Goal: Transaction & Acquisition: Purchase product/service

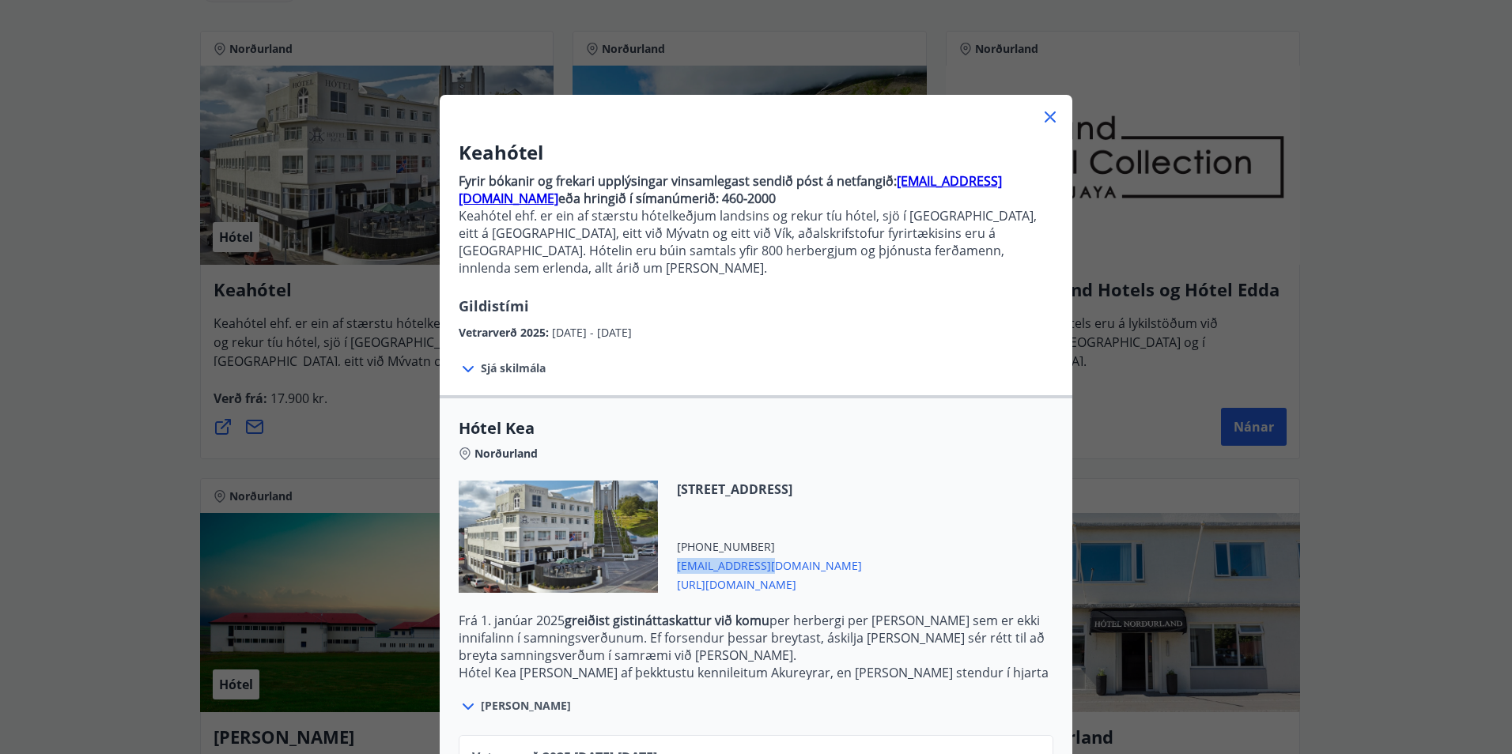
scroll to position [167, 0]
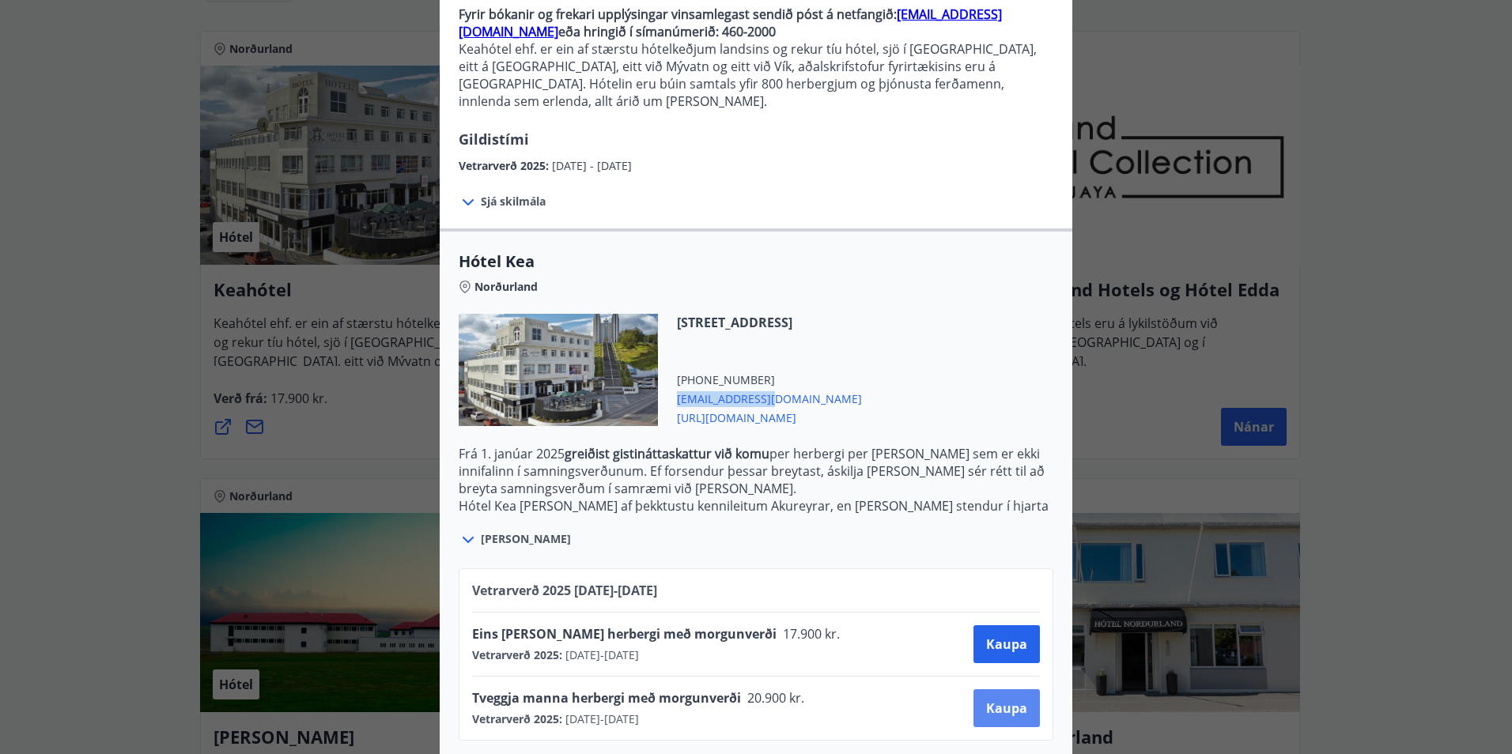
click at [990, 700] on span "Kaupa" at bounding box center [1006, 708] width 41 height 17
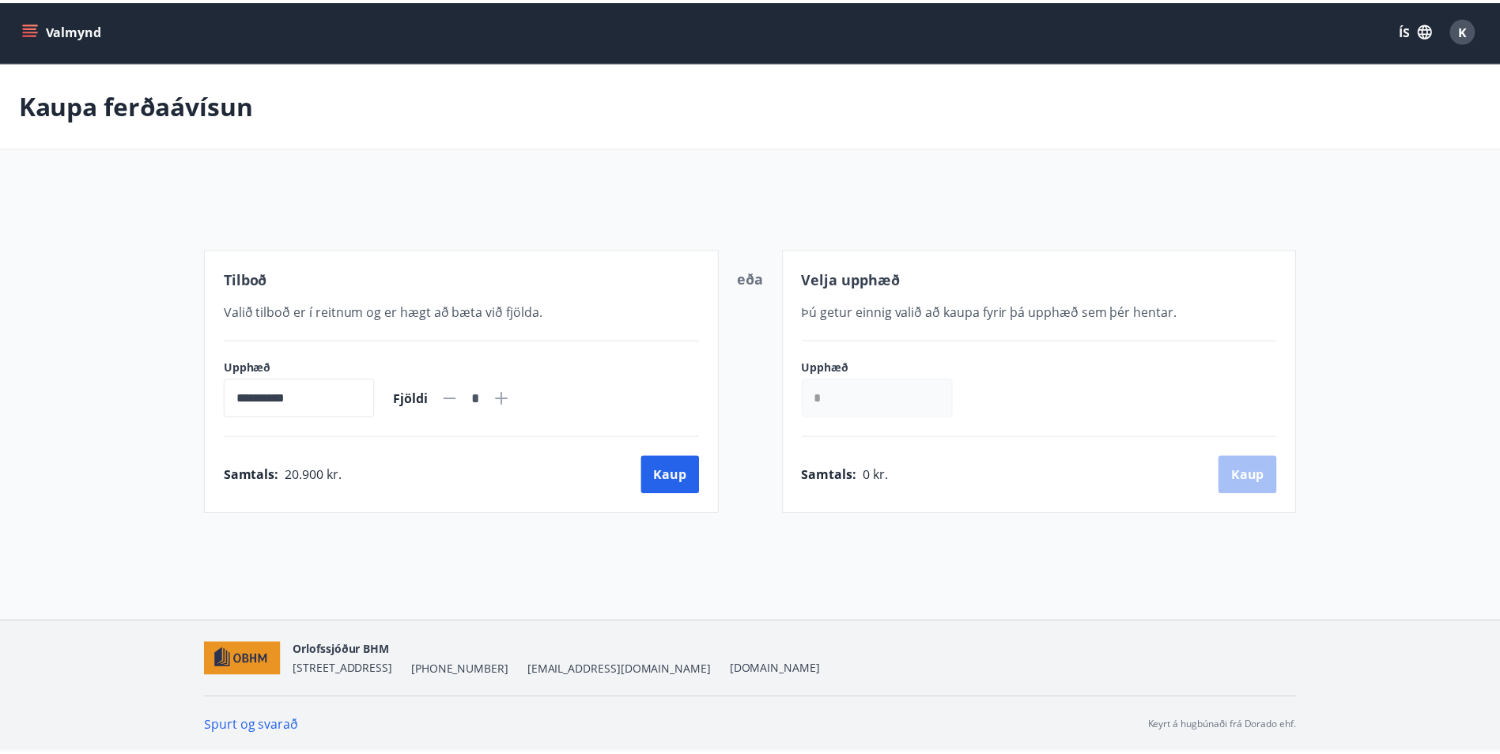
scroll to position [2, 0]
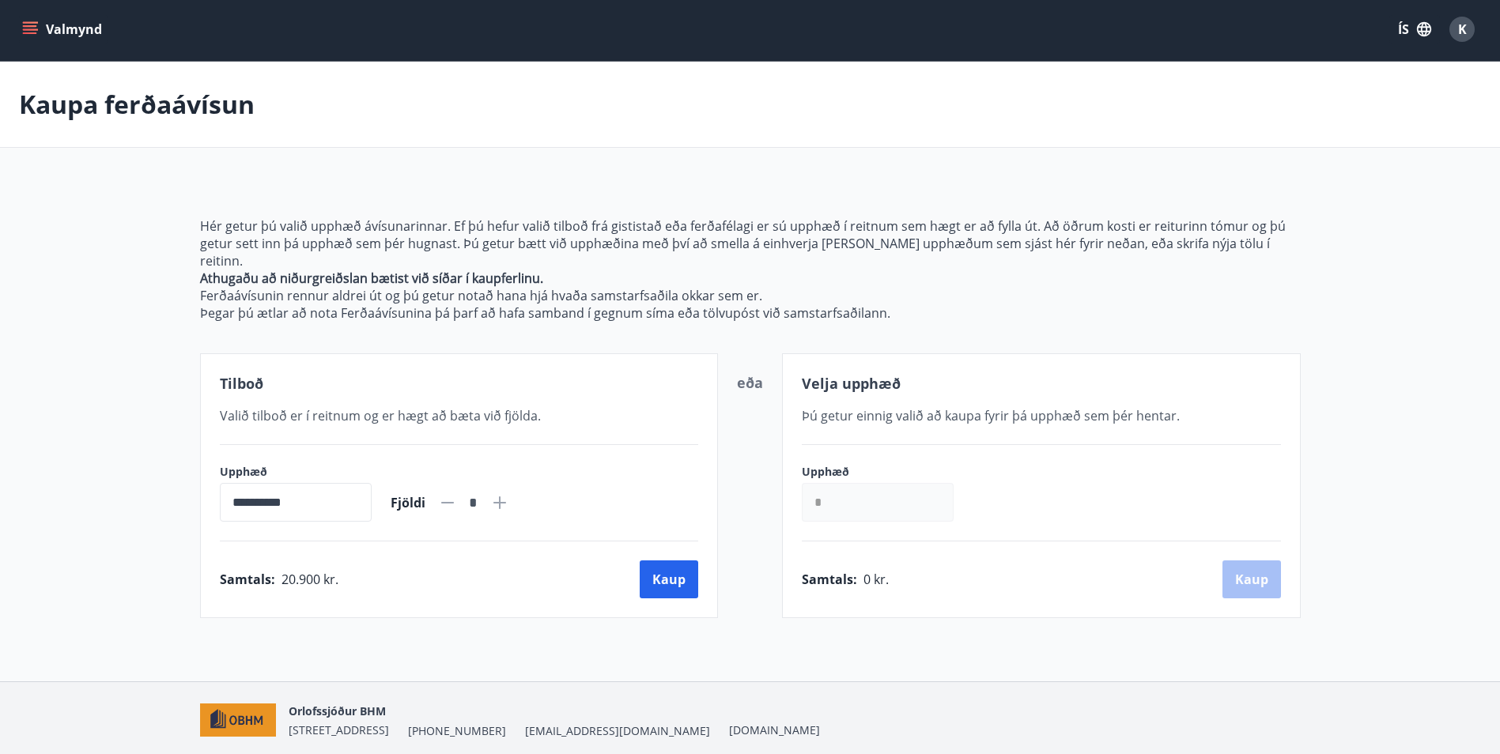
click at [506, 496] on icon at bounding box center [499, 502] width 13 height 13
type input "*"
click at [662, 561] on button "Kaup" at bounding box center [669, 580] width 59 height 38
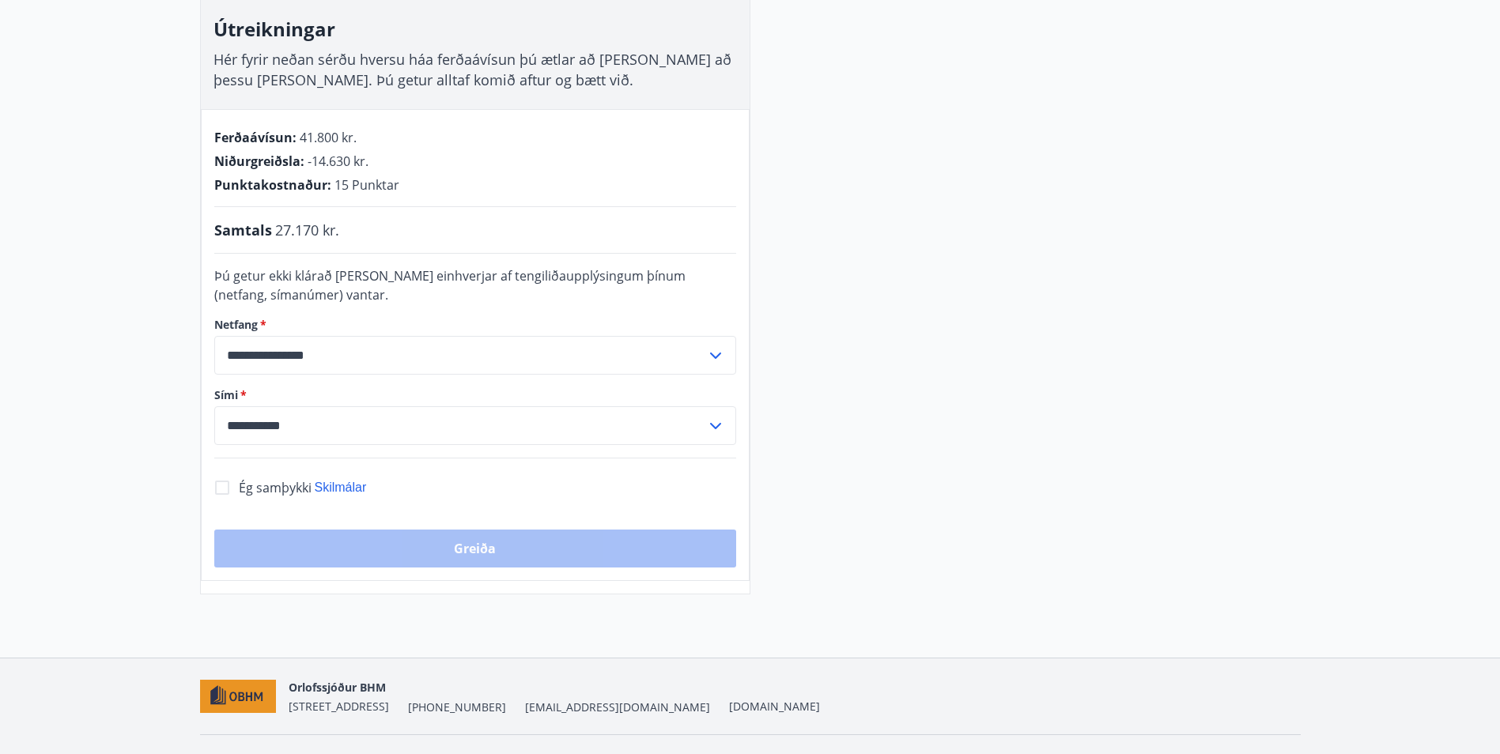
scroll to position [319, 0]
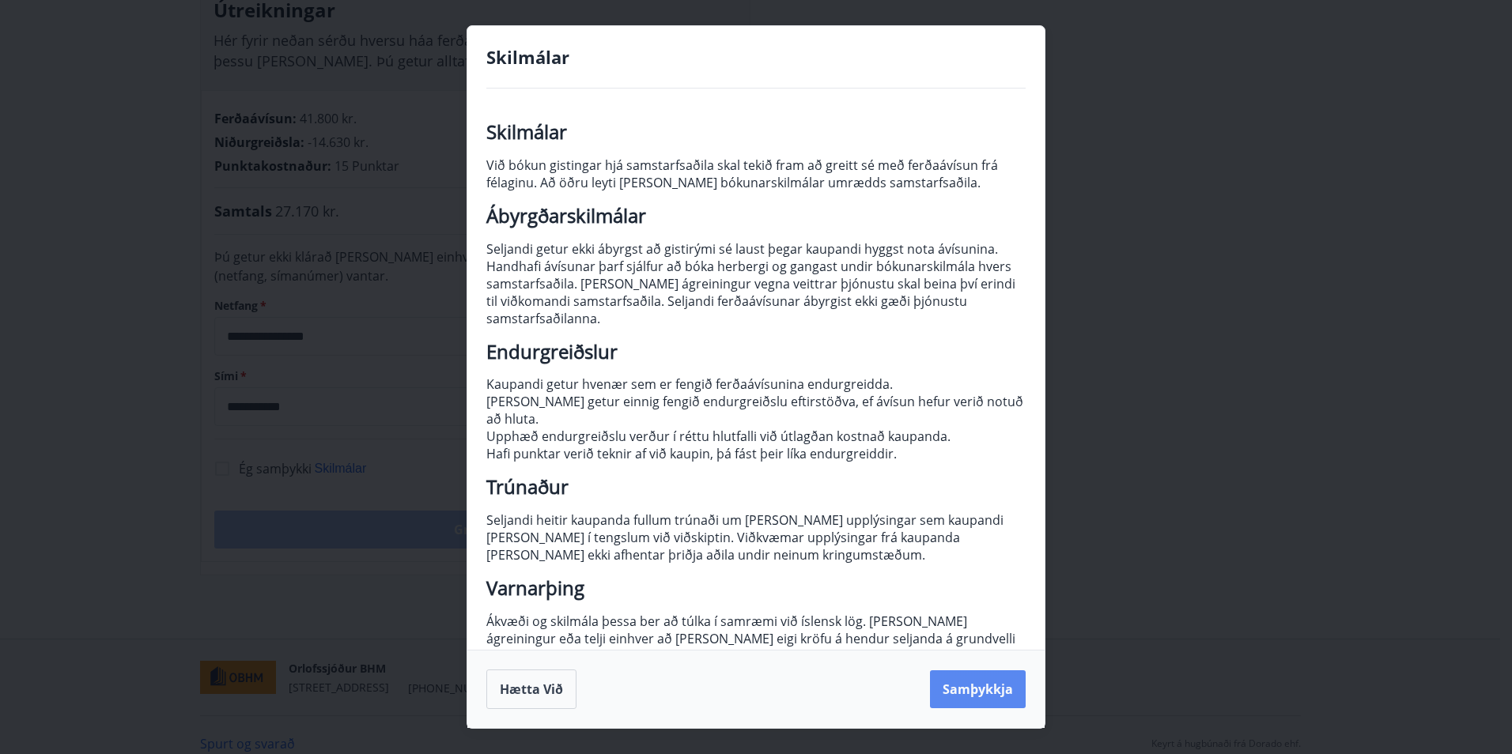
click at [967, 694] on button "Samþykkja" at bounding box center [978, 689] width 96 height 38
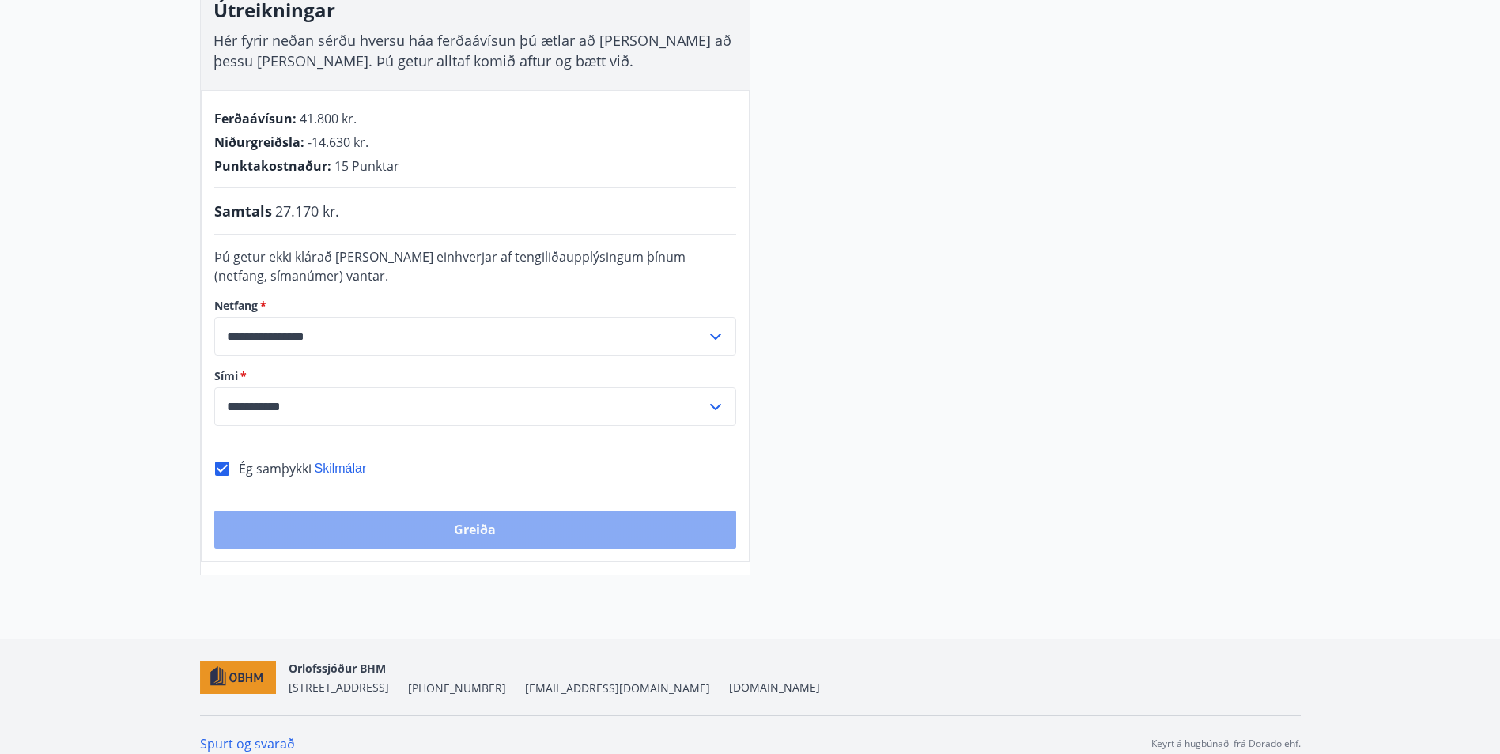
click at [459, 534] on button "Greiða" at bounding box center [475, 530] width 522 height 38
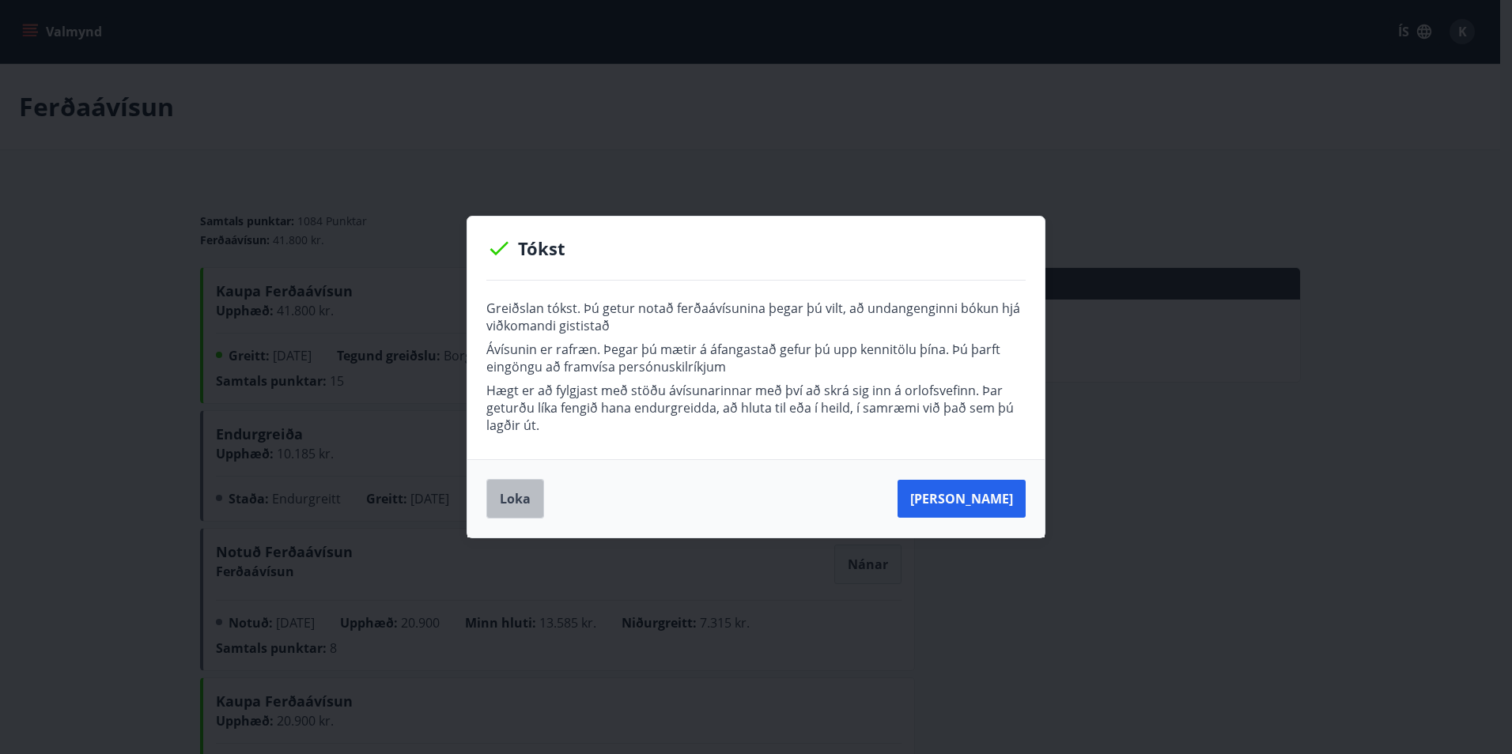
click at [511, 499] on button "Loka" at bounding box center [515, 499] width 58 height 40
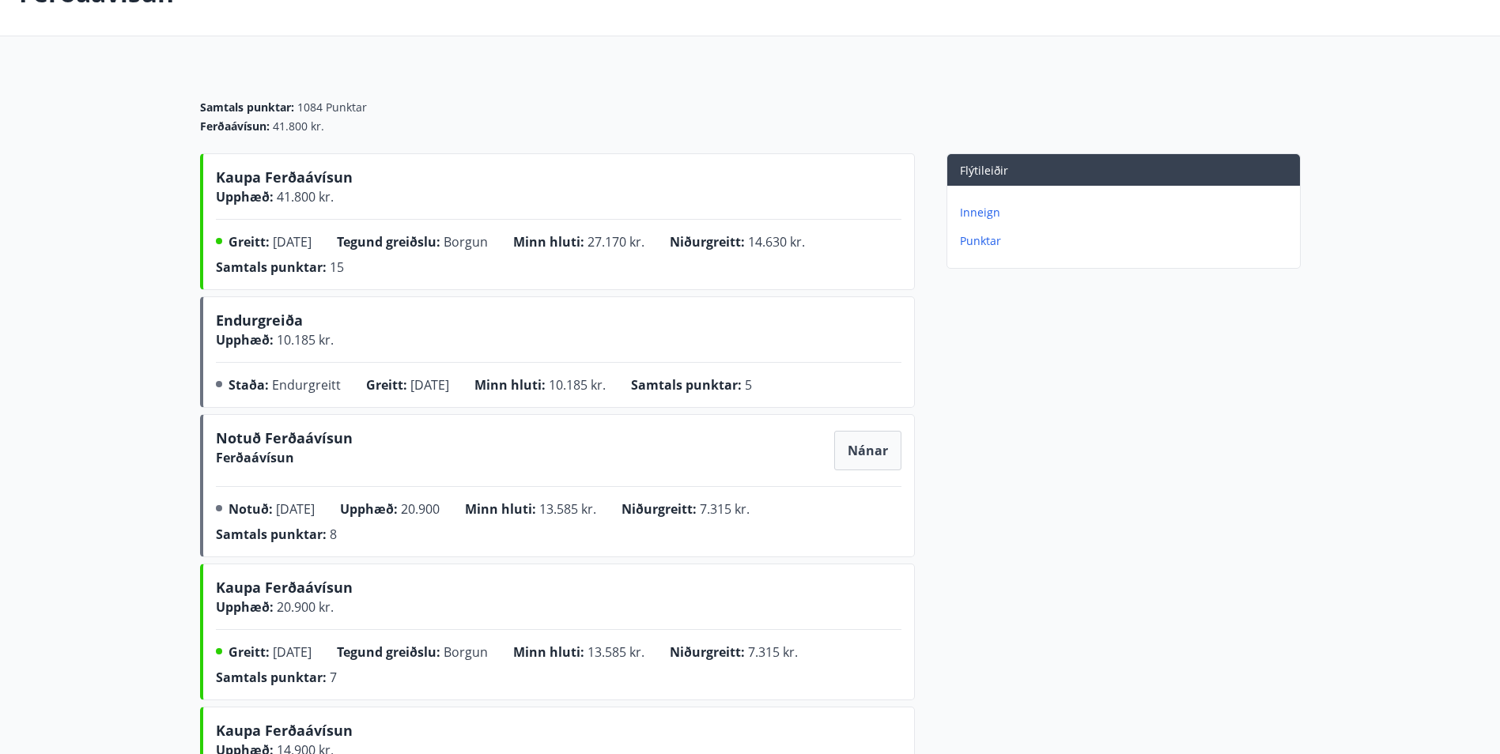
scroll to position [97, 0]
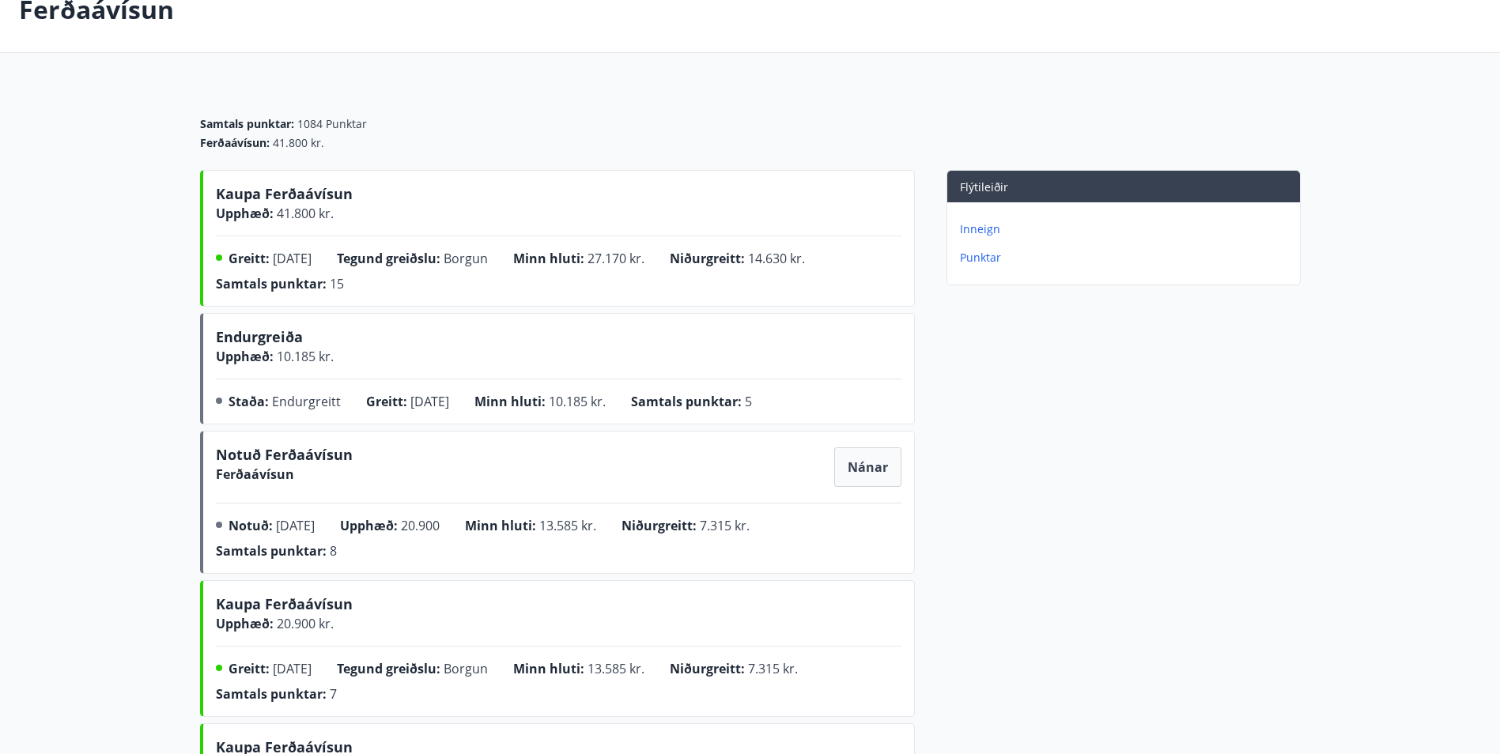
click at [971, 231] on p "Inneign" at bounding box center [1127, 229] width 334 height 16
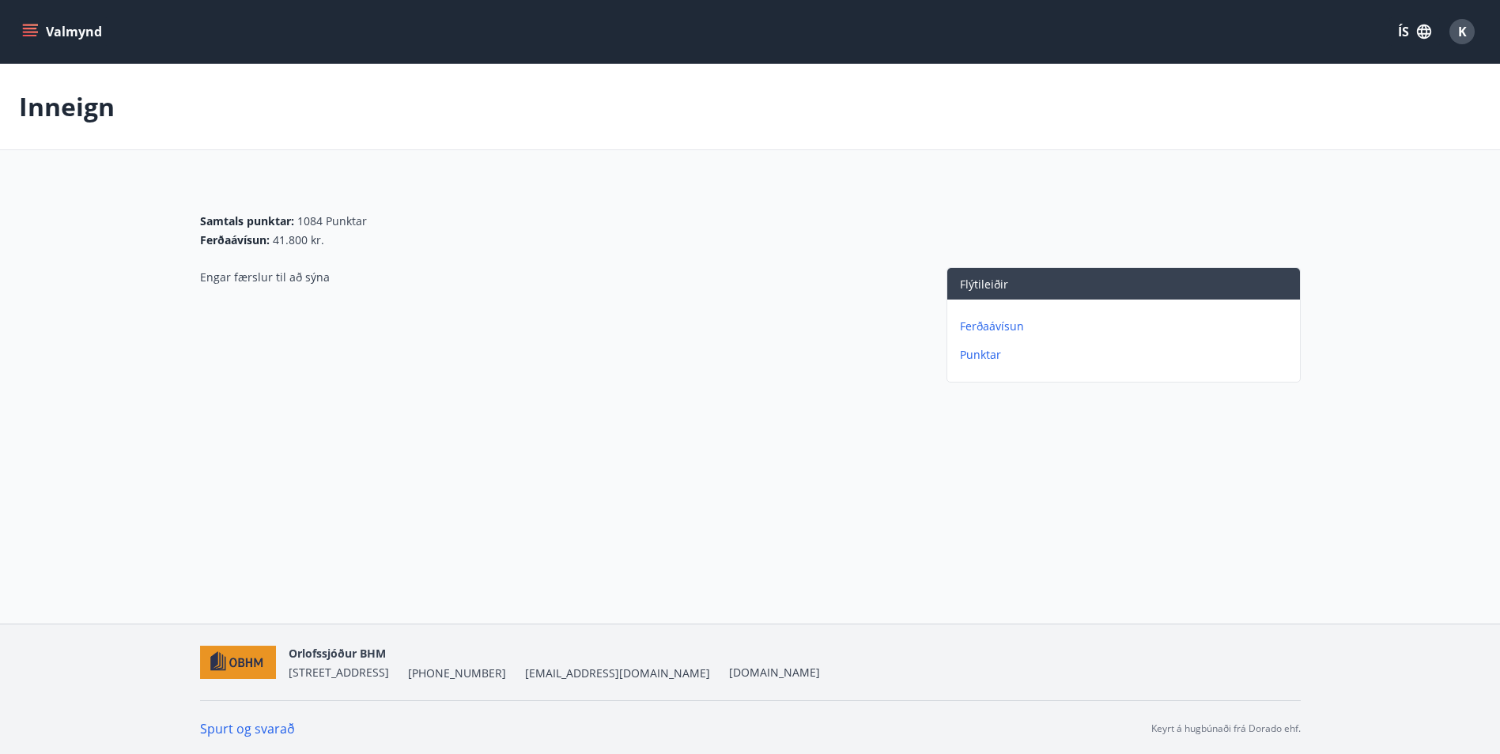
click at [988, 324] on p "Ferðaávísun" at bounding box center [1127, 327] width 334 height 16
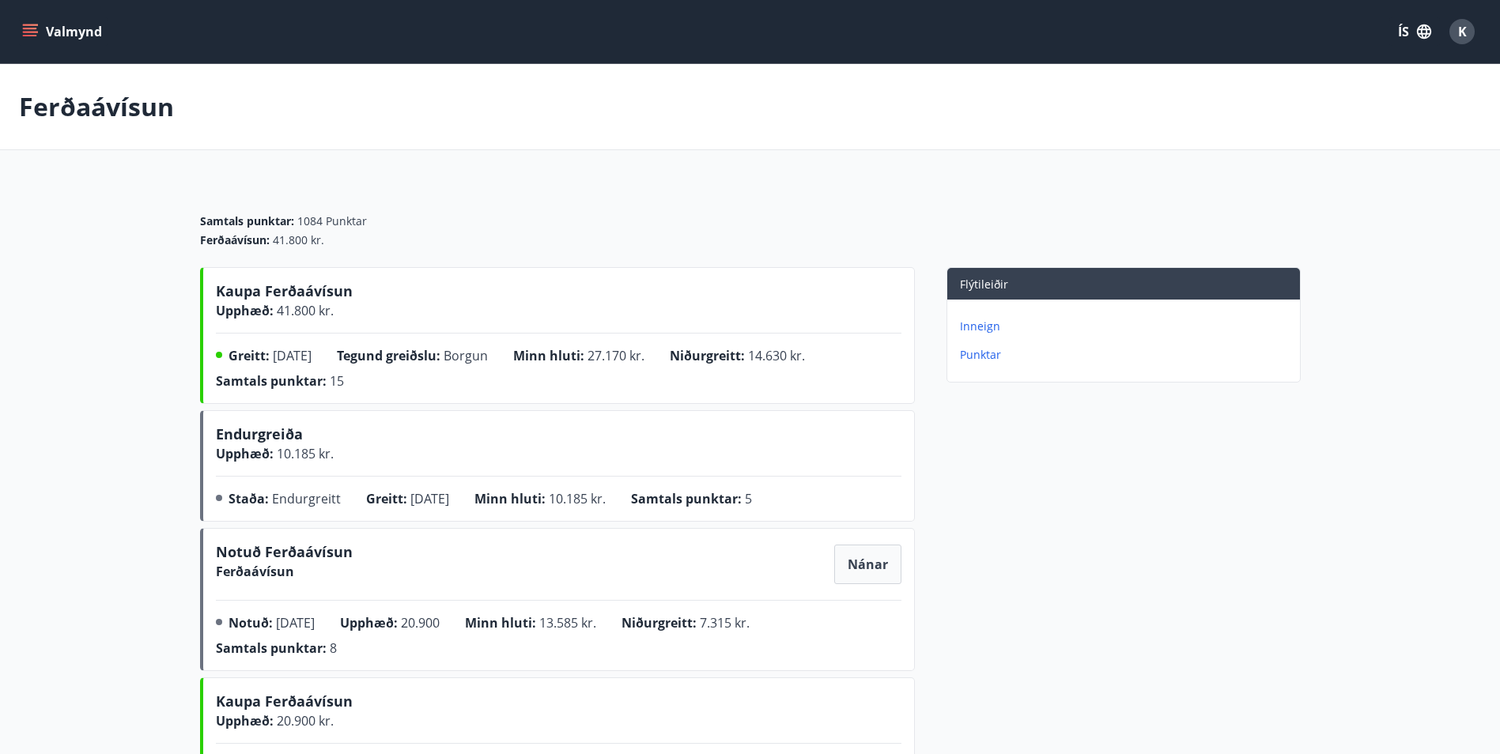
click at [68, 28] on button "Valmynd" at bounding box center [63, 31] width 89 height 28
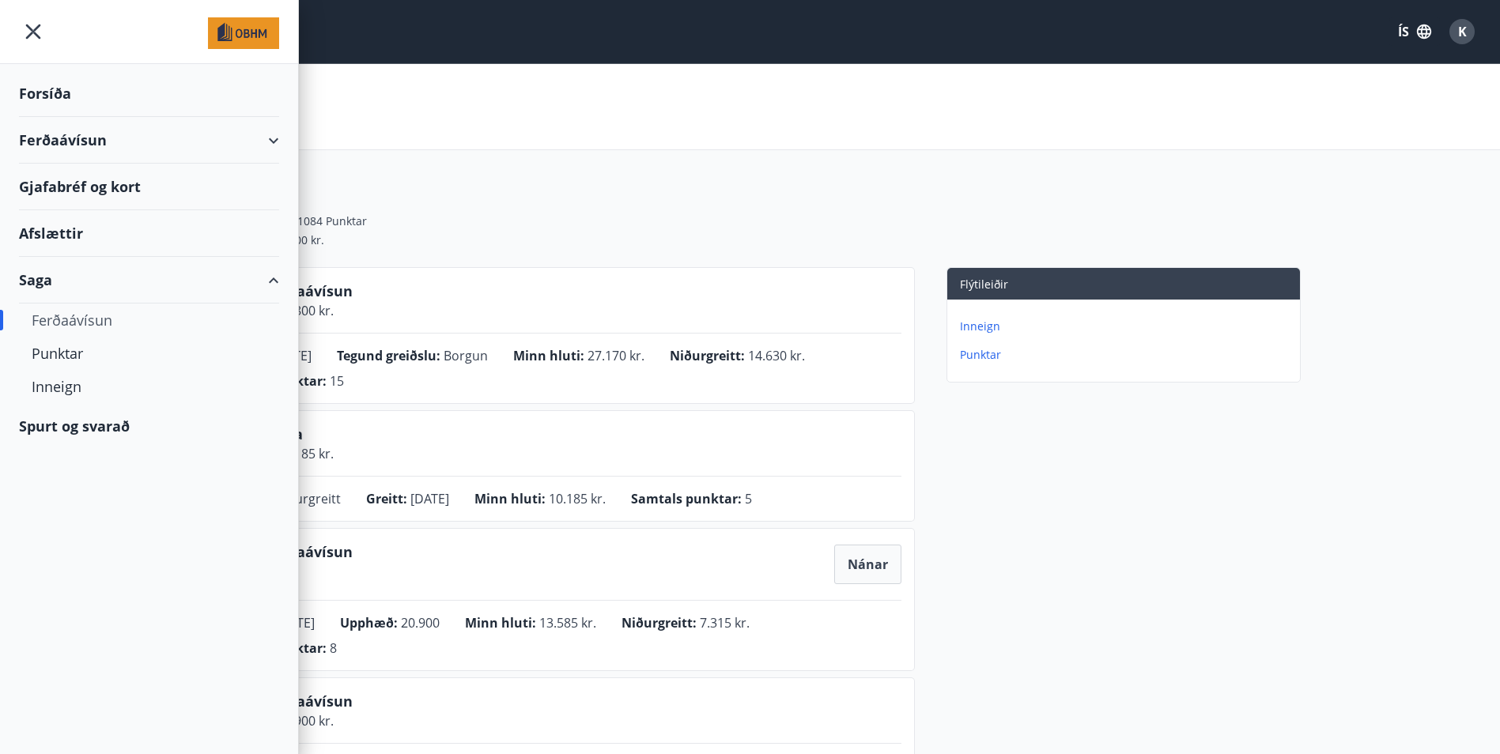
click at [61, 134] on div "Ferðaávísun" at bounding box center [149, 140] width 260 height 47
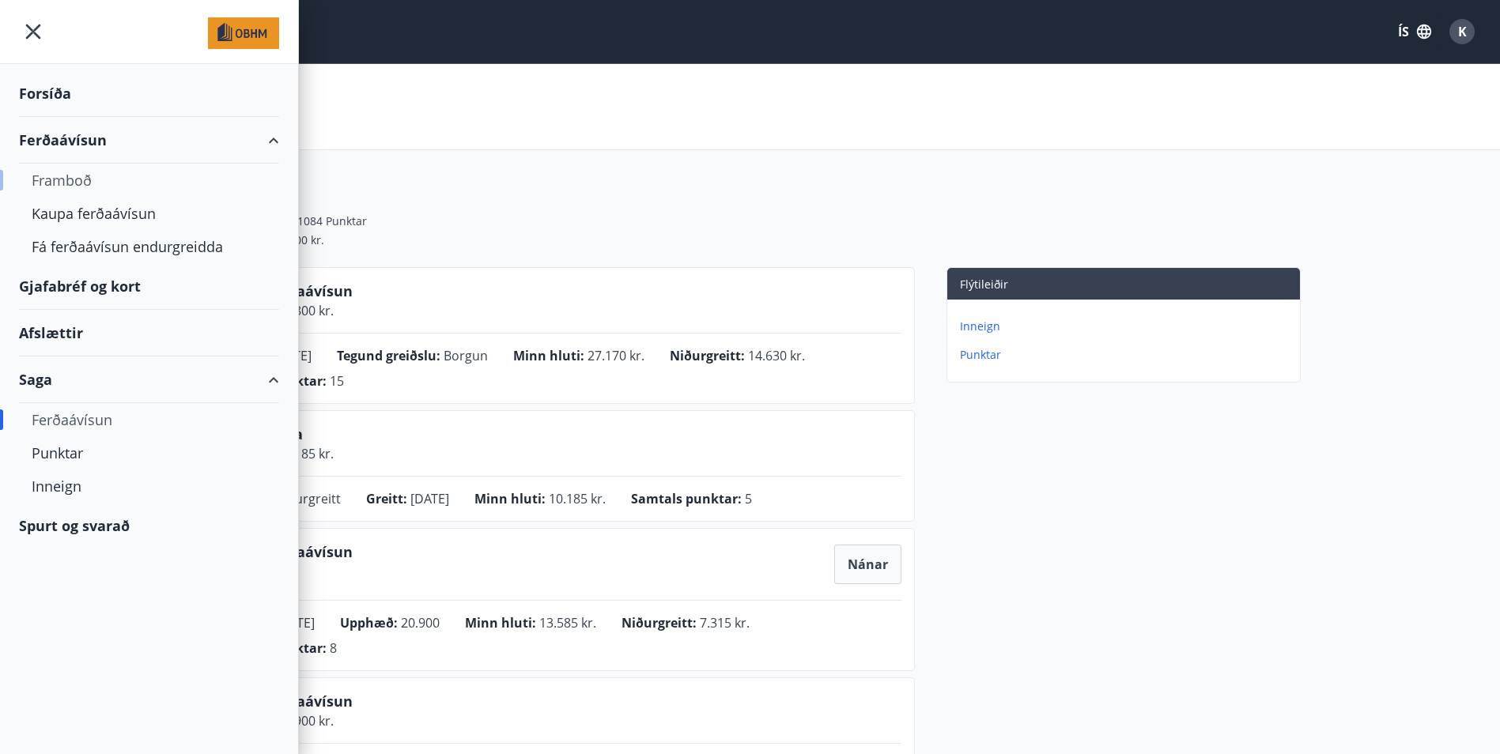
click at [57, 177] on div "Framboð" at bounding box center [149, 180] width 235 height 33
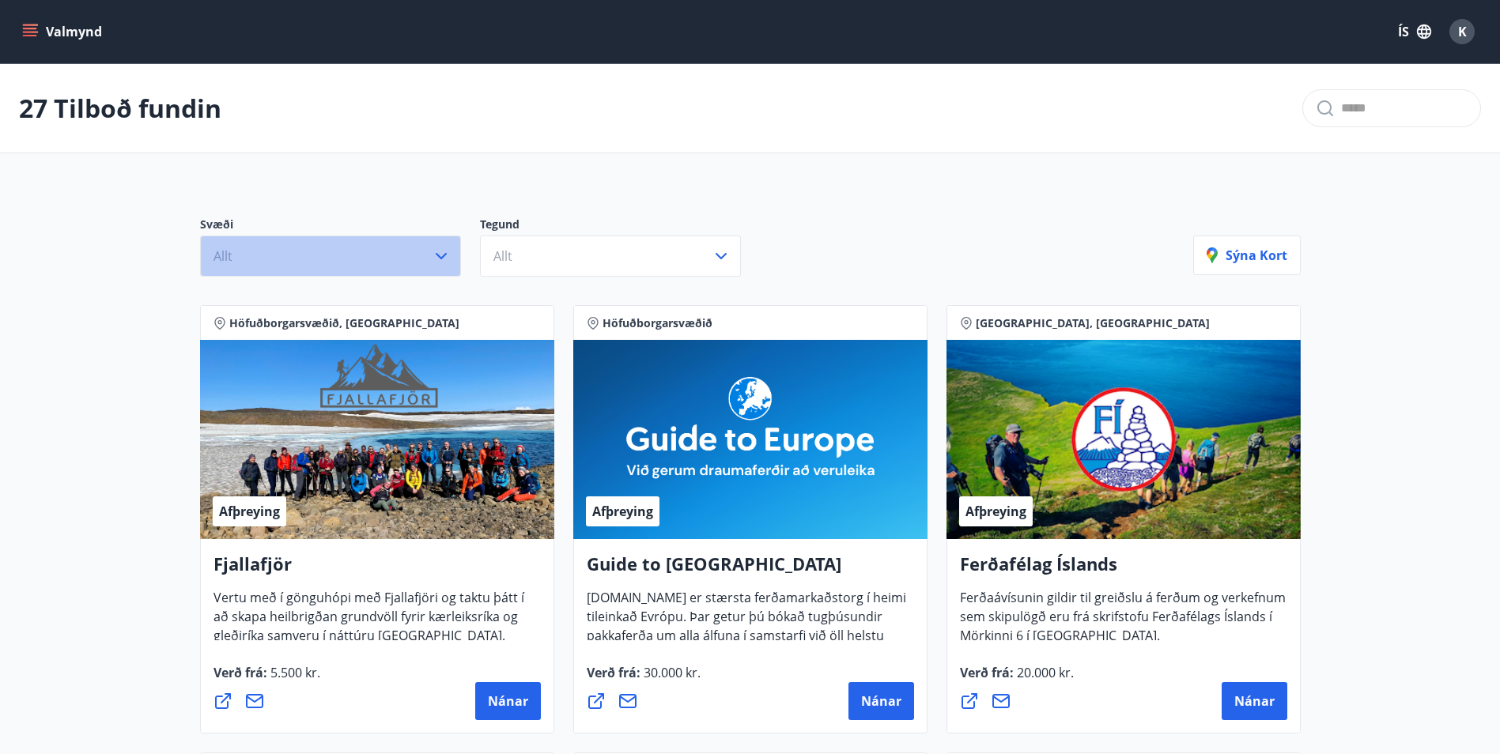
click at [409, 255] on button "Allt" at bounding box center [330, 256] width 261 height 41
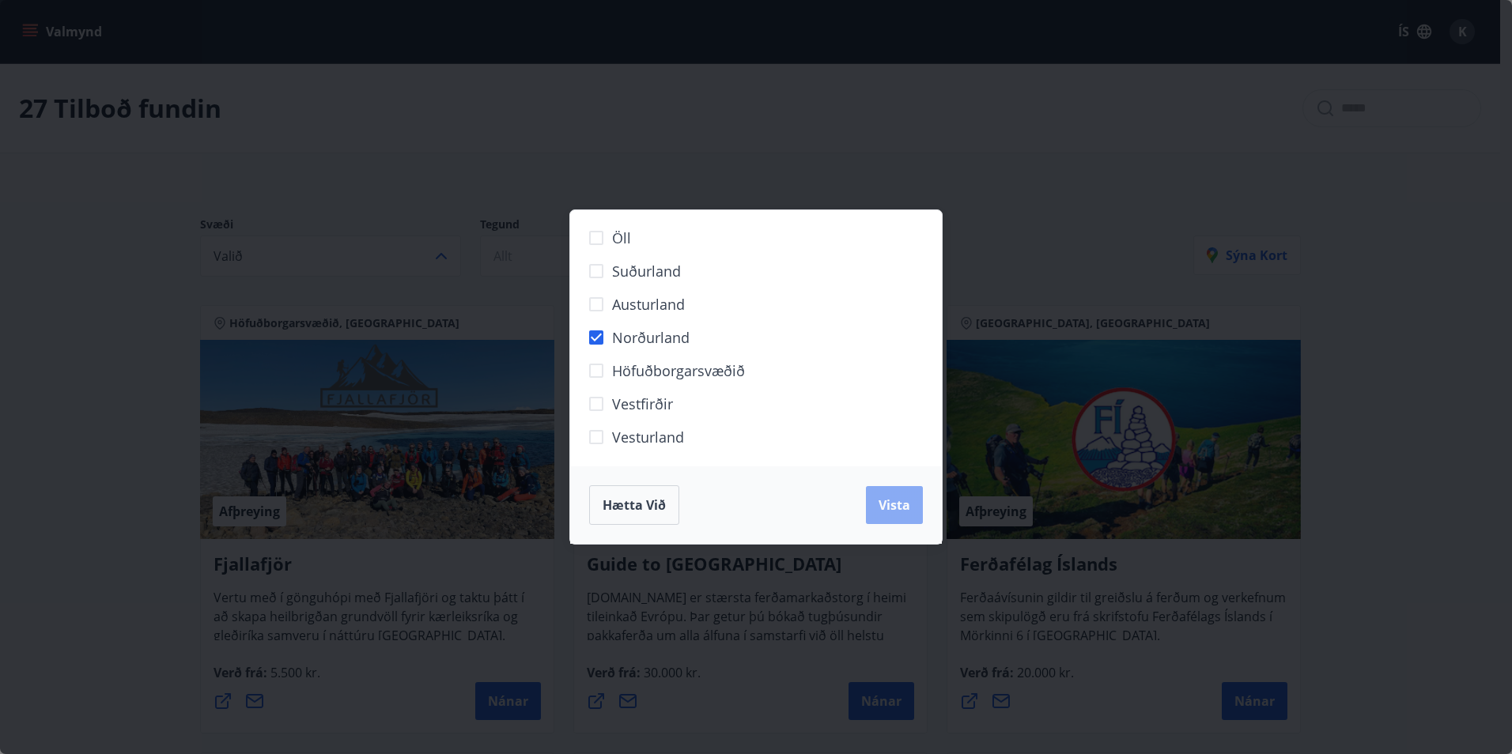
click at [889, 518] on button "Vista" at bounding box center [894, 505] width 57 height 38
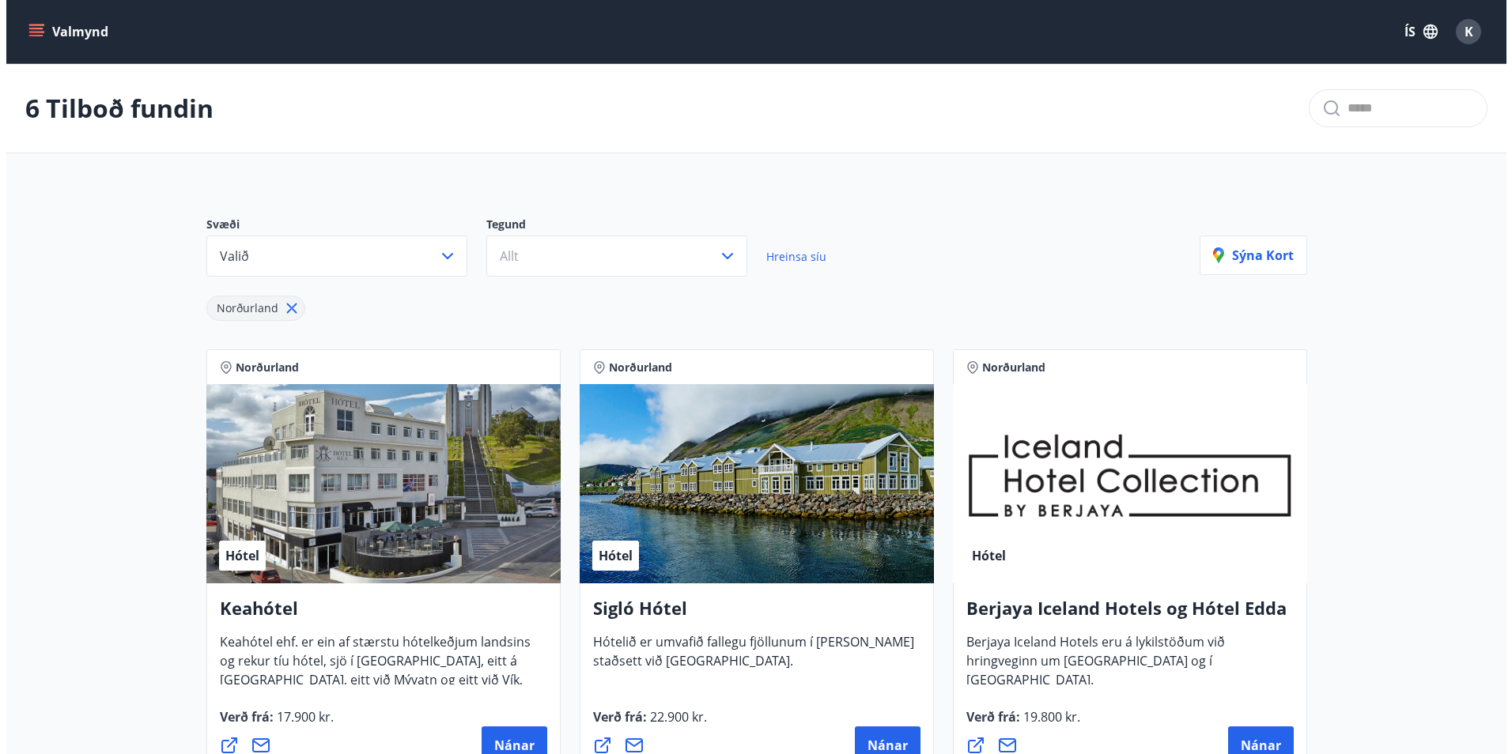
scroll to position [316, 0]
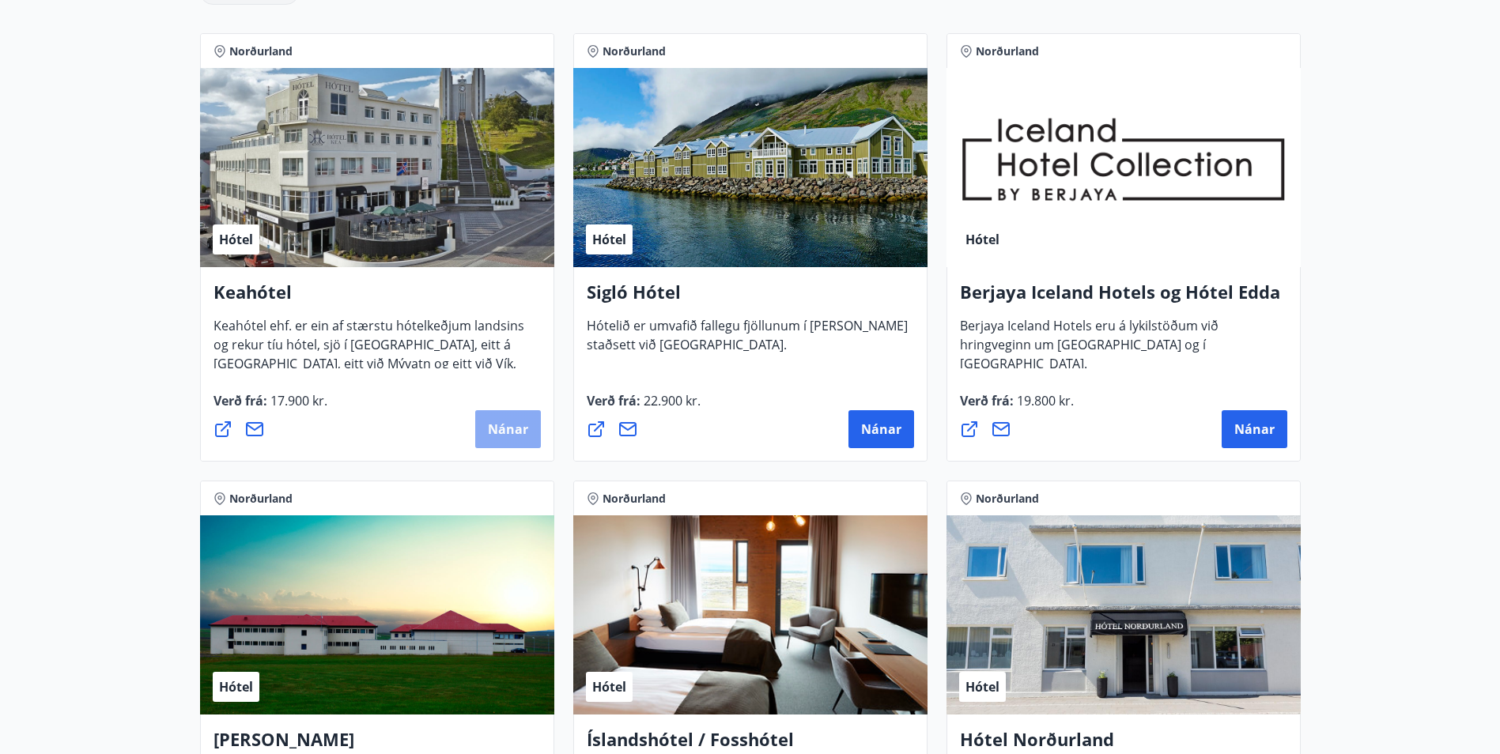
click at [493, 435] on span "Nánar" at bounding box center [508, 429] width 40 height 17
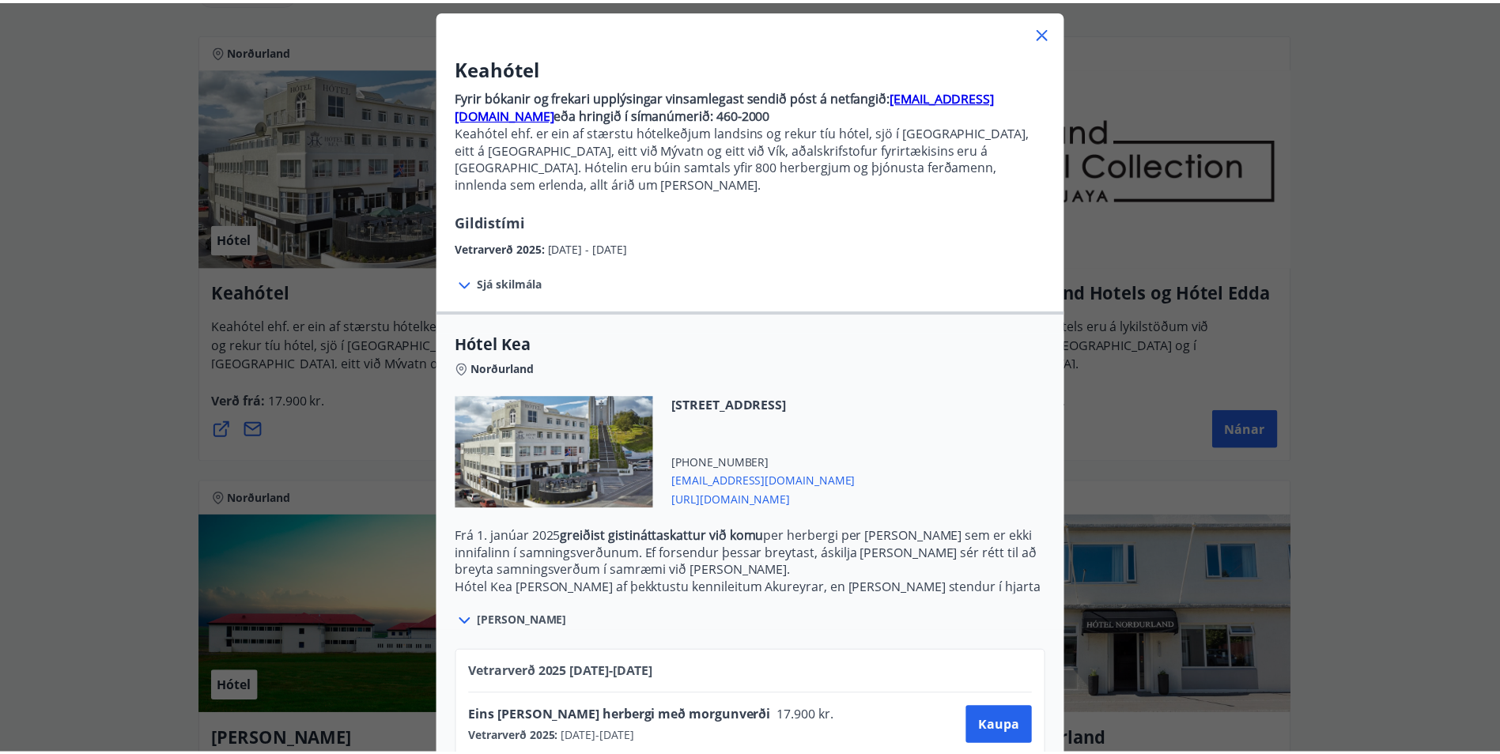
scroll to position [0, 0]
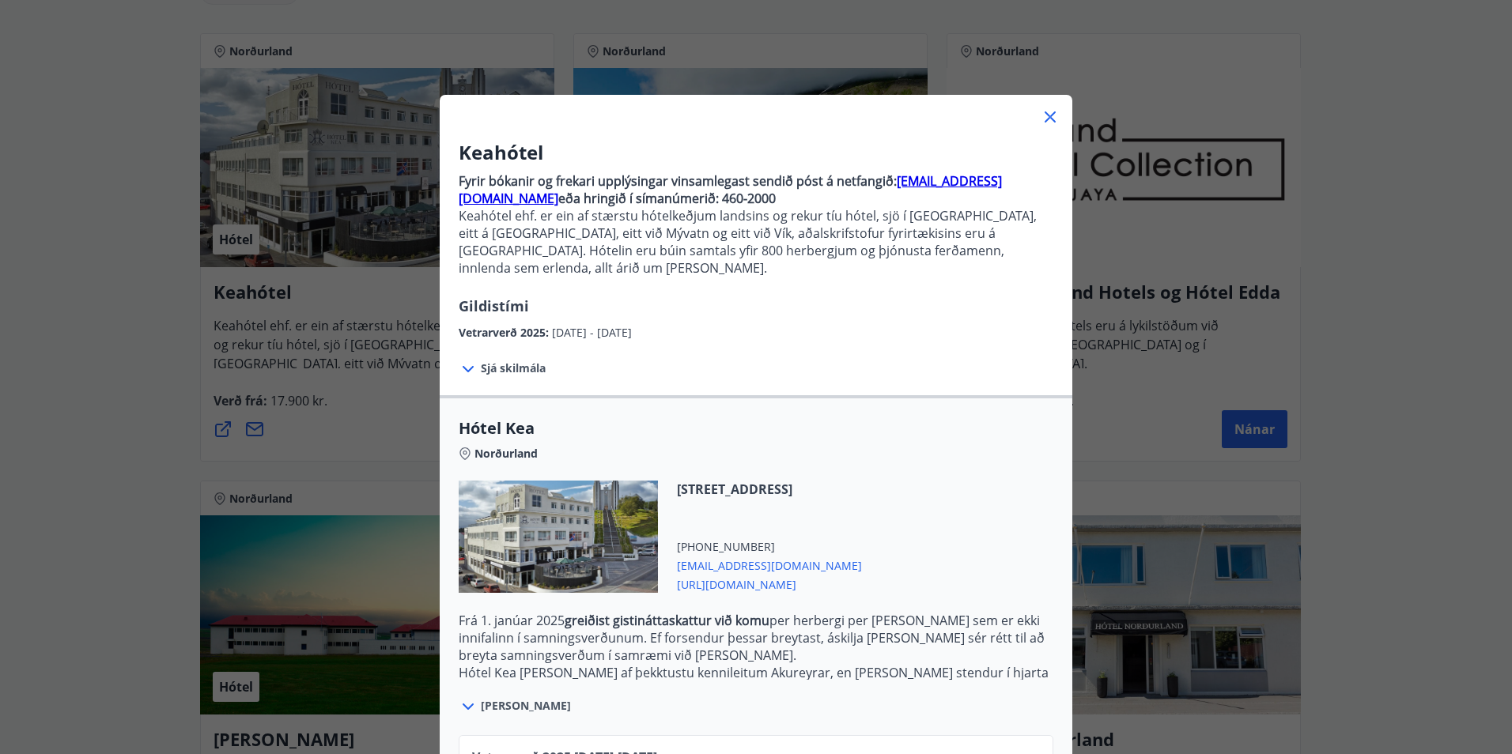
click at [83, 259] on div "Keahótel Fyrir bókanir og frekari upplýsingar vinsamlegast sendið póst á netfan…" at bounding box center [756, 377] width 1512 height 754
